Goal: Task Accomplishment & Management: Manage account settings

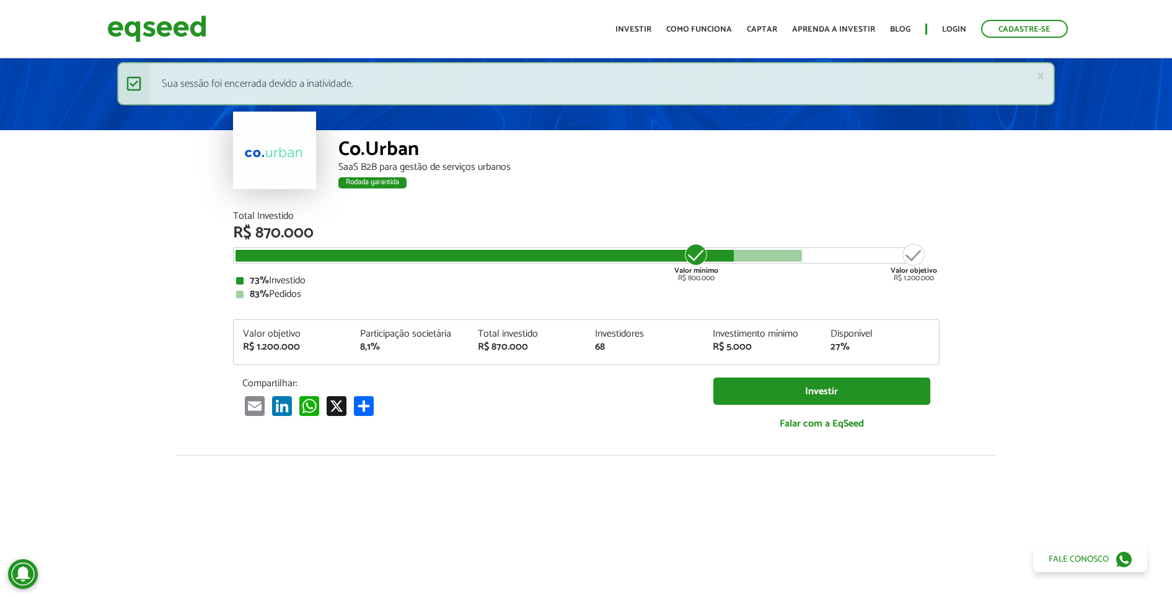
click at [968, 25] on ul "Início Investir Como funciona Captar Aprenda a investir Blog Login Cadastre-se" at bounding box center [841, 29] width 465 height 18
click at [951, 33] on div "Toggle navigation Início Investir Como funciona Captar Aprenda a investir Blog …" at bounding box center [841, 28] width 465 height 33
drag, startPoint x: 951, startPoint y: 33, endPoint x: 932, endPoint y: 26, distance: 20.4
click at [932, 25] on ul "Início Investir Como funciona Captar Aprenda a investir Blog Login Cadastre-se" at bounding box center [841, 29] width 465 height 18
click at [948, 30] on link "Login" at bounding box center [954, 29] width 24 height 8
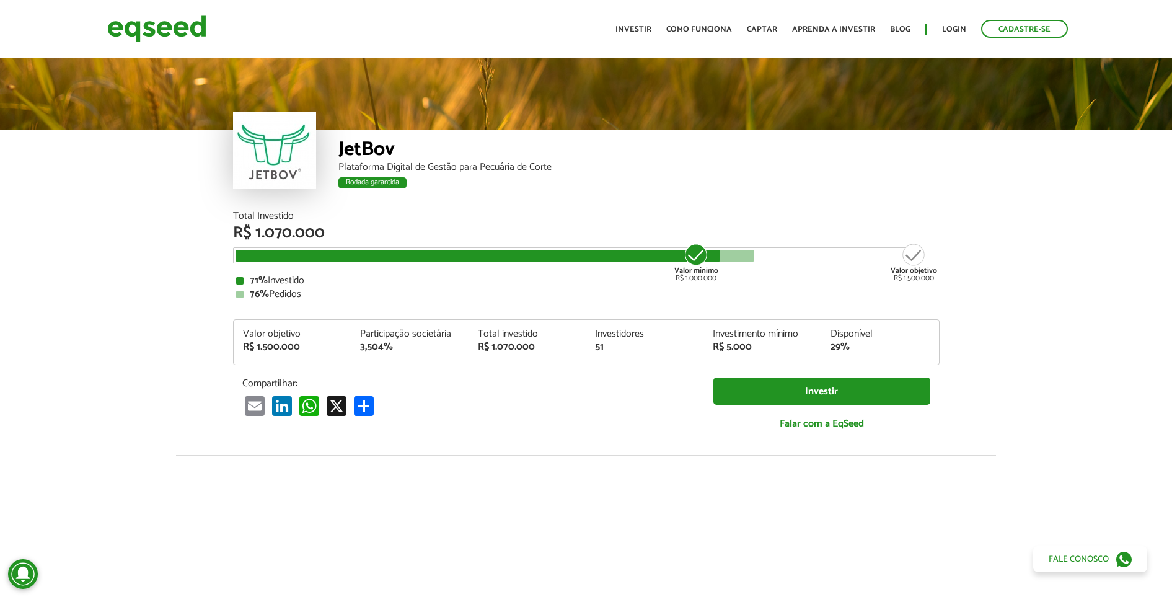
scroll to position [1524, 0]
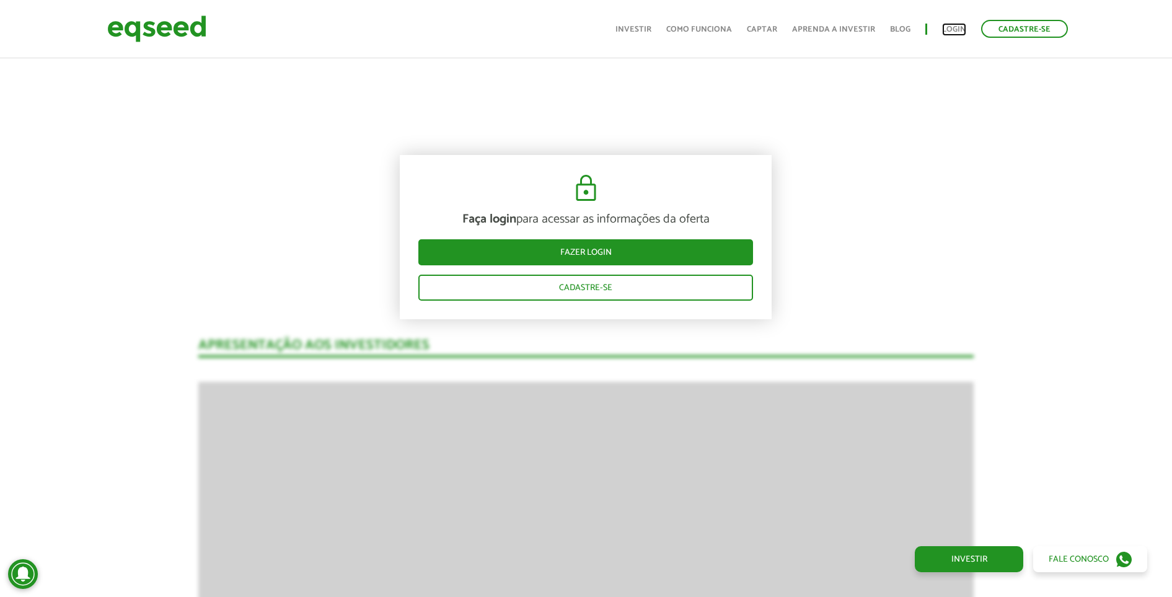
click at [961, 30] on link "Login" at bounding box center [954, 29] width 24 height 8
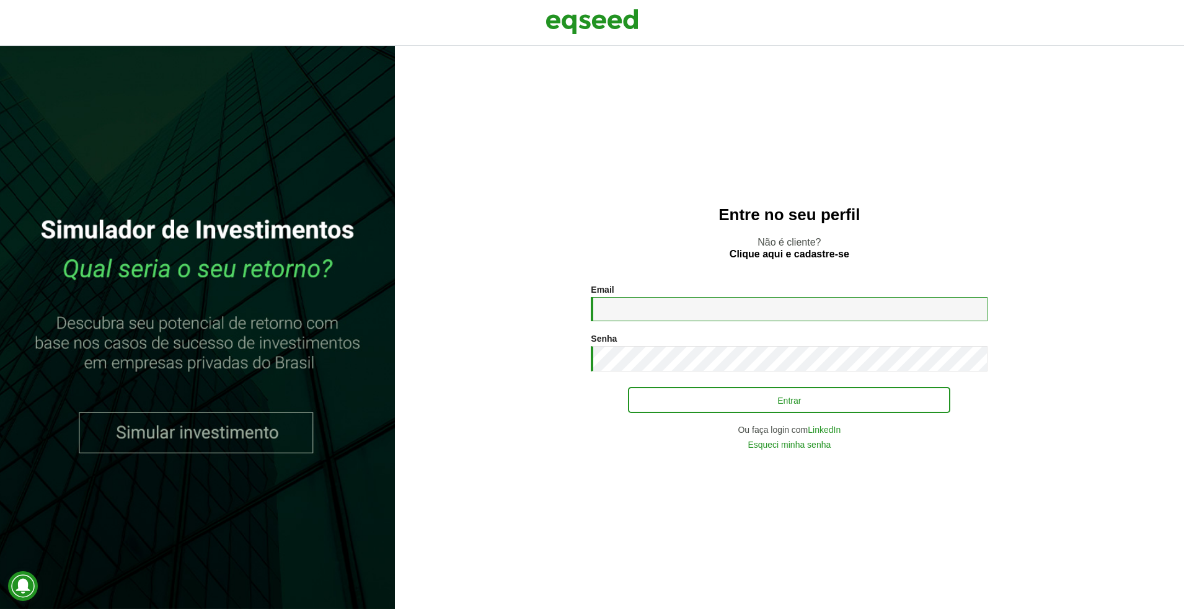
type input "**********"
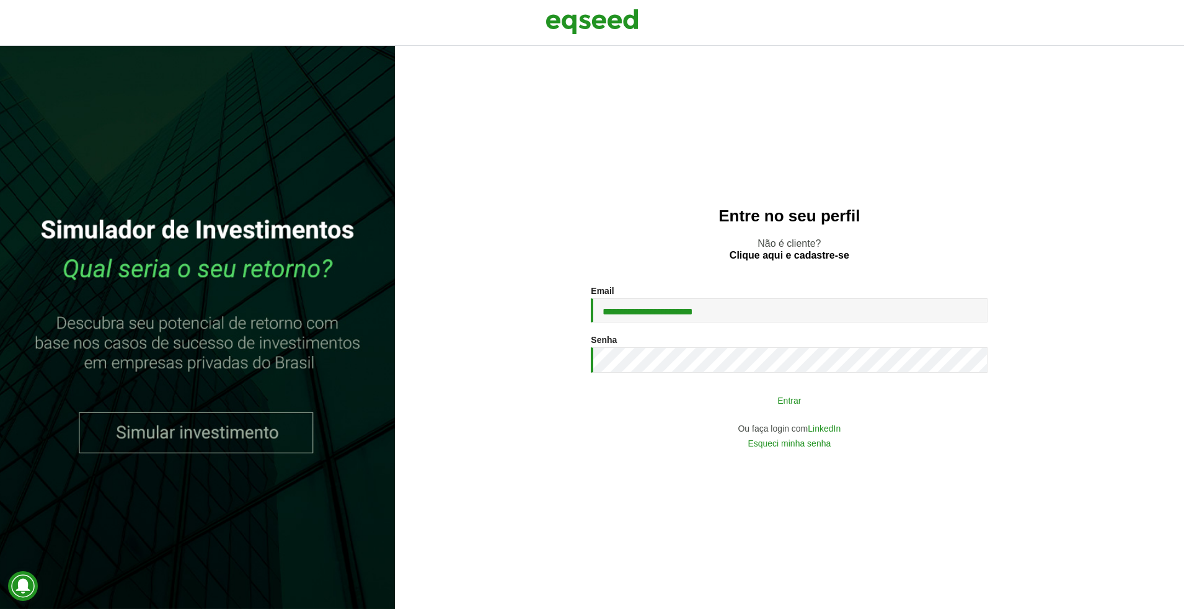
click at [707, 395] on button "Entrar" at bounding box center [789, 400] width 322 height 24
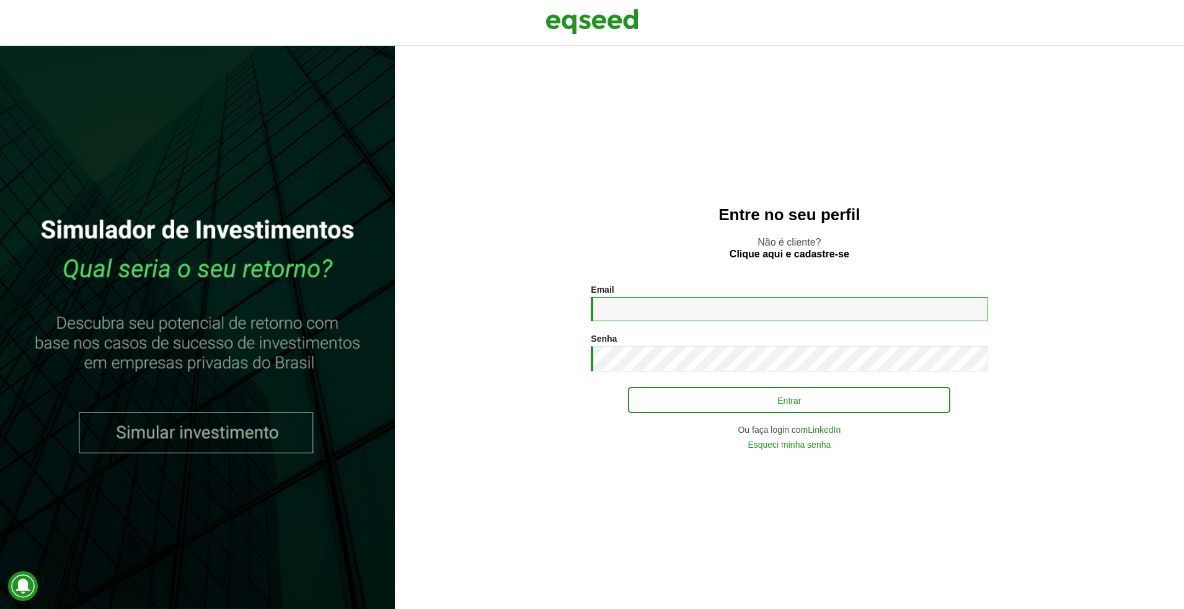
type input "**********"
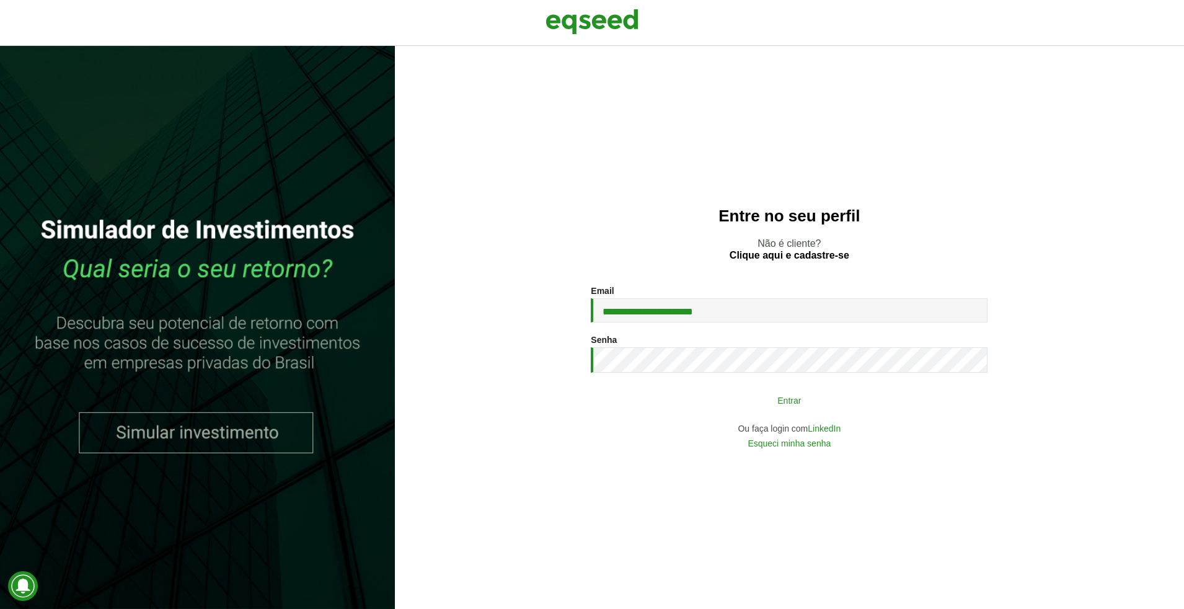
click at [693, 396] on button "Entrar" at bounding box center [789, 400] width 322 height 24
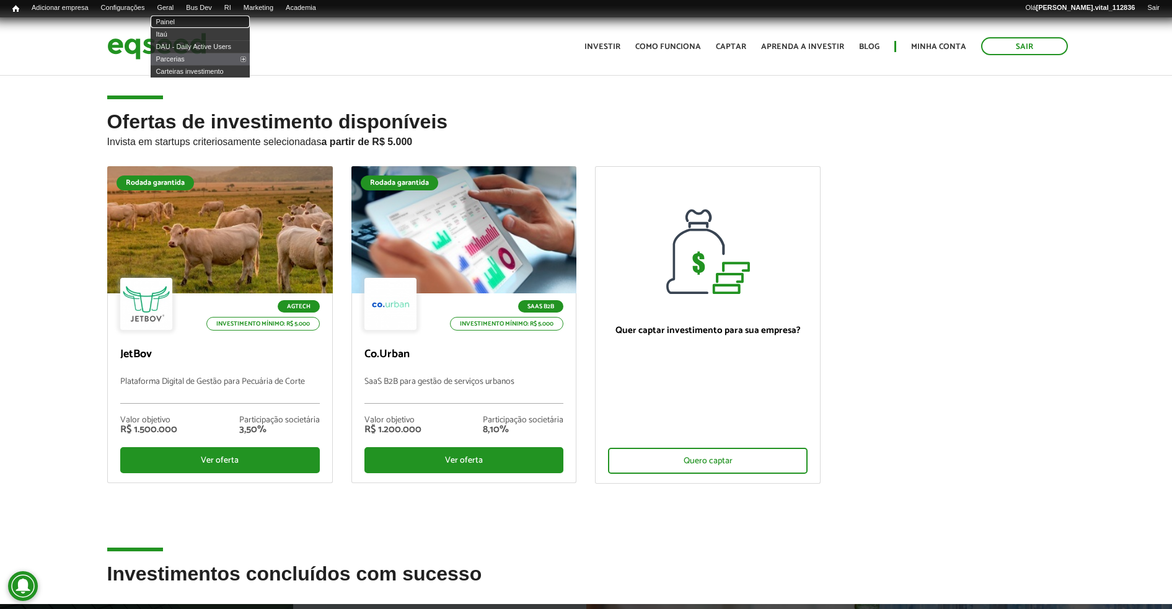
click at [180, 24] on link "Painel" at bounding box center [200, 21] width 99 height 12
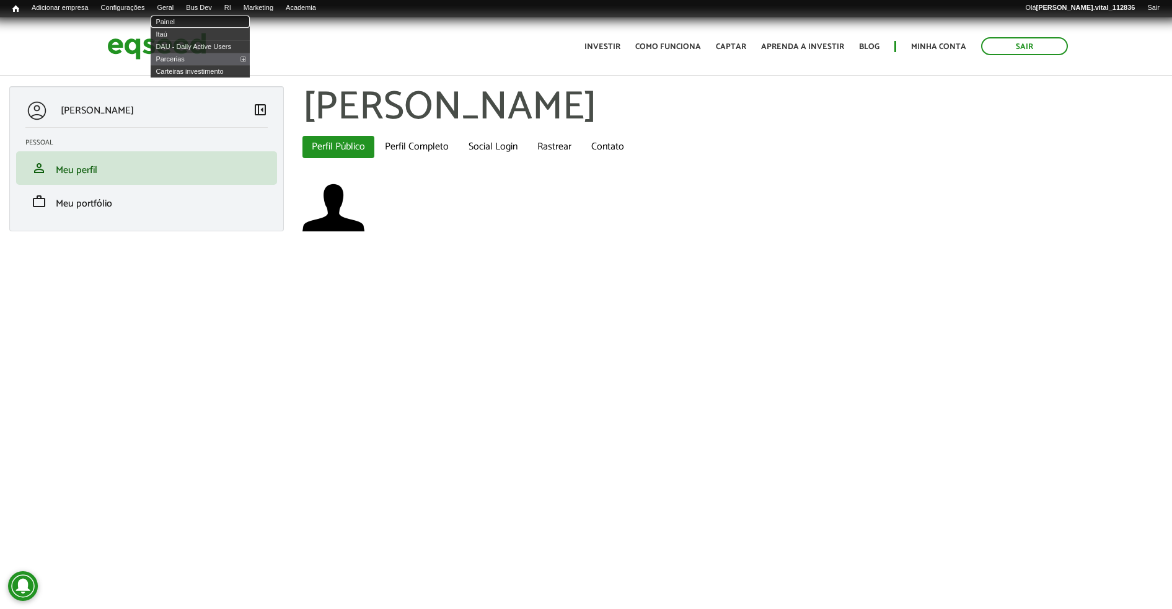
click at [183, 21] on link "Painel" at bounding box center [200, 21] width 99 height 12
